Goal: Information Seeking & Learning: Find specific fact

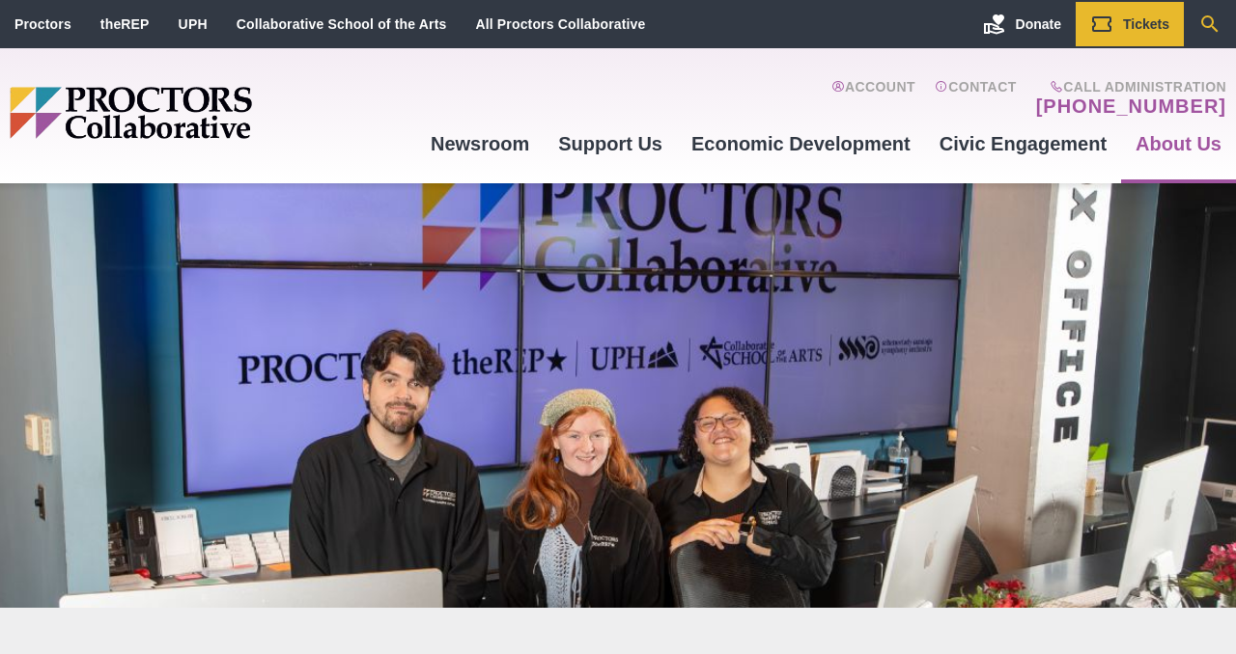
click at [1209, 20] on icon "Search" at bounding box center [1209, 24] width 23 height 23
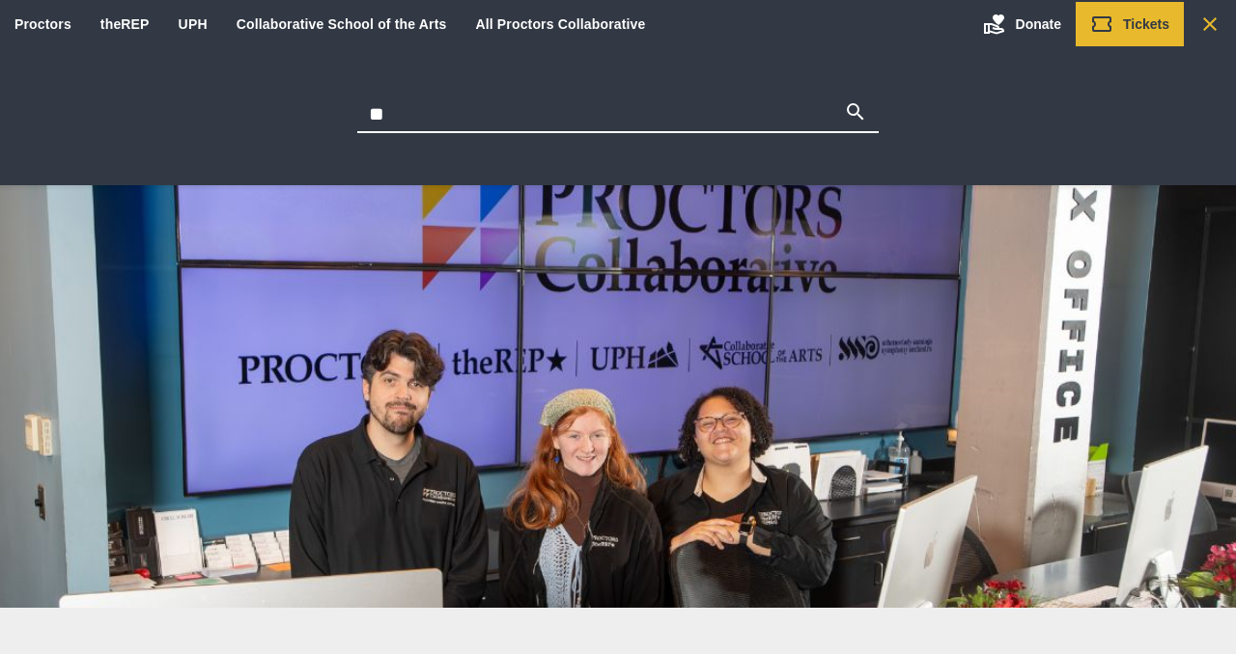
type input "*"
type input "**********"
click at [844, 100] on button "Search" at bounding box center [855, 113] width 23 height 27
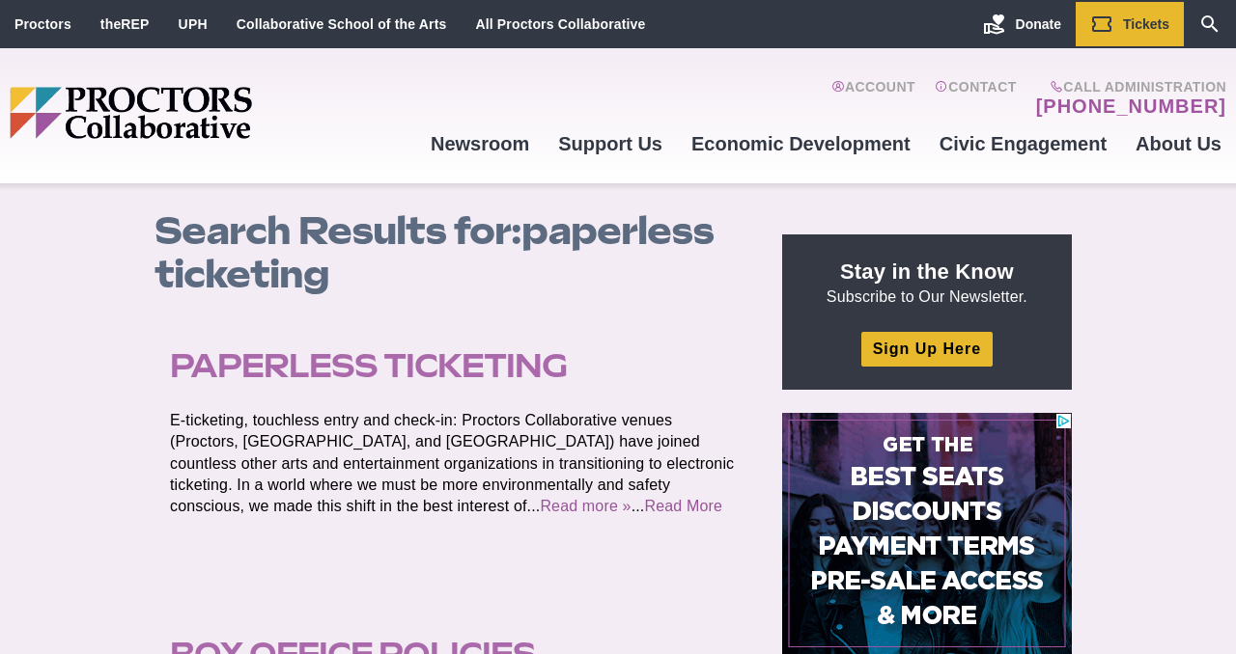
click at [268, 372] on link "Paperless Ticketing" at bounding box center [369, 366] width 398 height 39
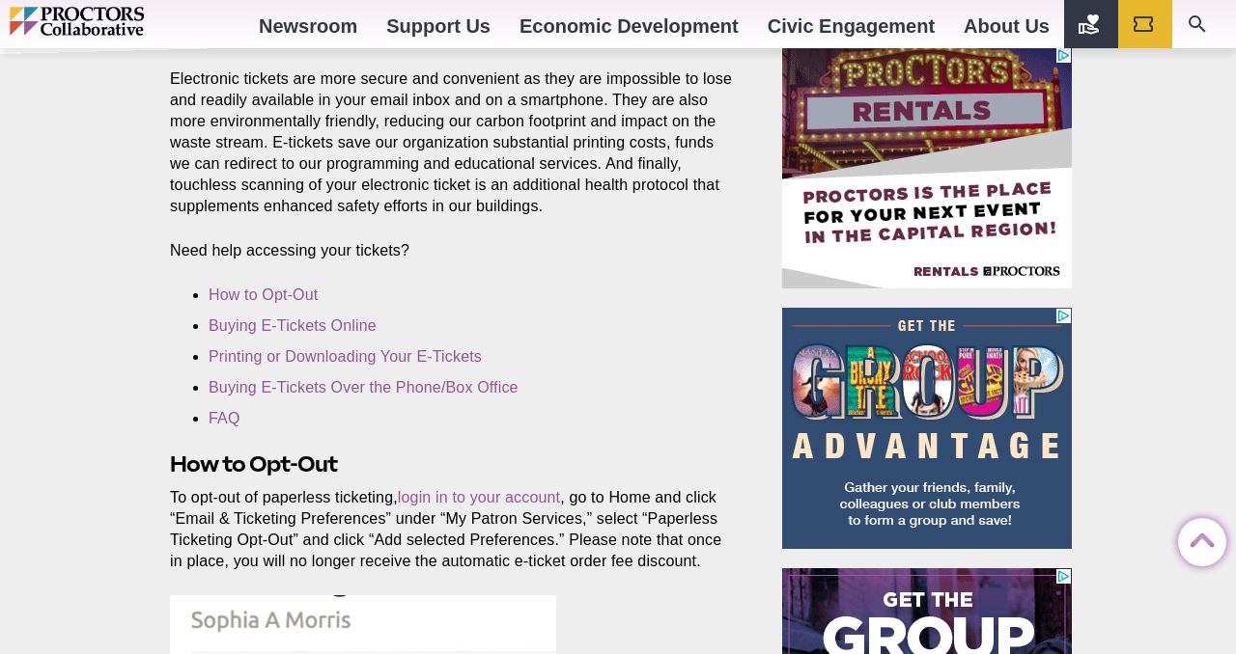
scroll to position [393, 0]
